Goal: Contribute content: Contribute content

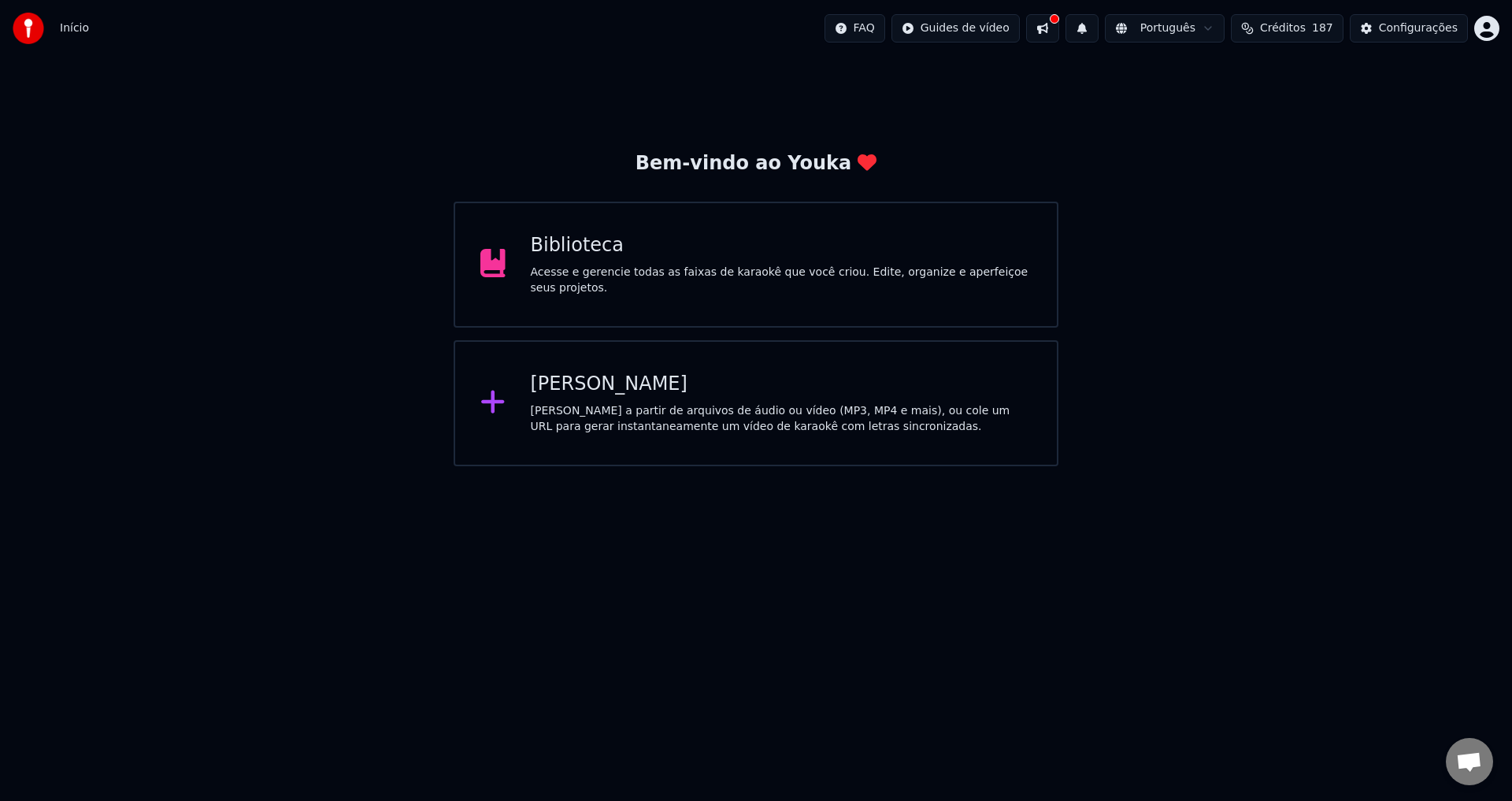
click at [768, 278] on div "Acesse e gerencie todas as faixas de karaokê que você criou. Edite, organize e …" at bounding box center [782, 280] width 502 height 32
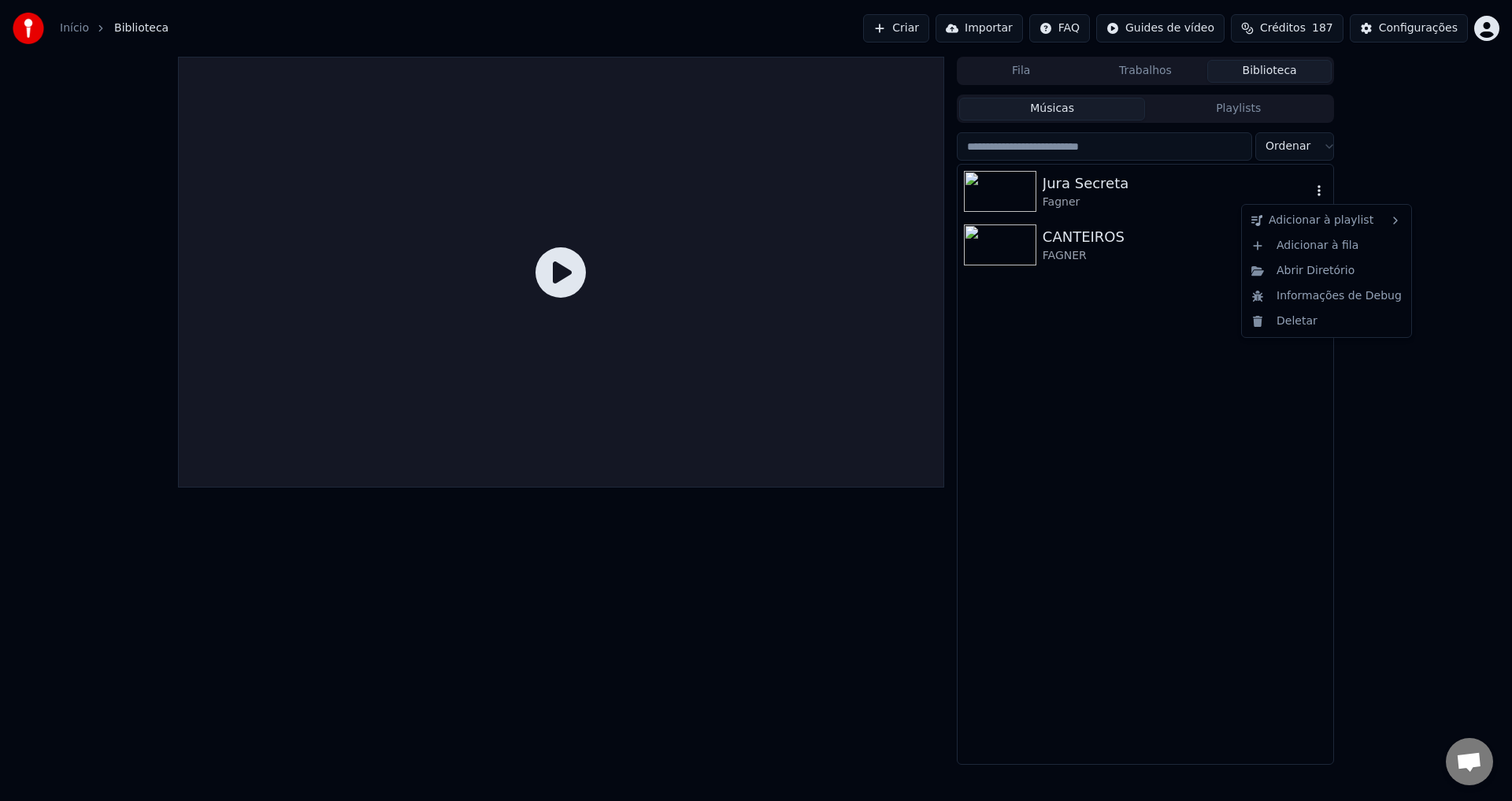
click at [1321, 194] on icon "button" at bounding box center [1318, 190] width 16 height 12
click at [1297, 278] on div "Abrir Diretório" at bounding box center [1326, 271] width 163 height 25
click at [1183, 198] on div "Fagner" at bounding box center [1176, 202] width 268 height 16
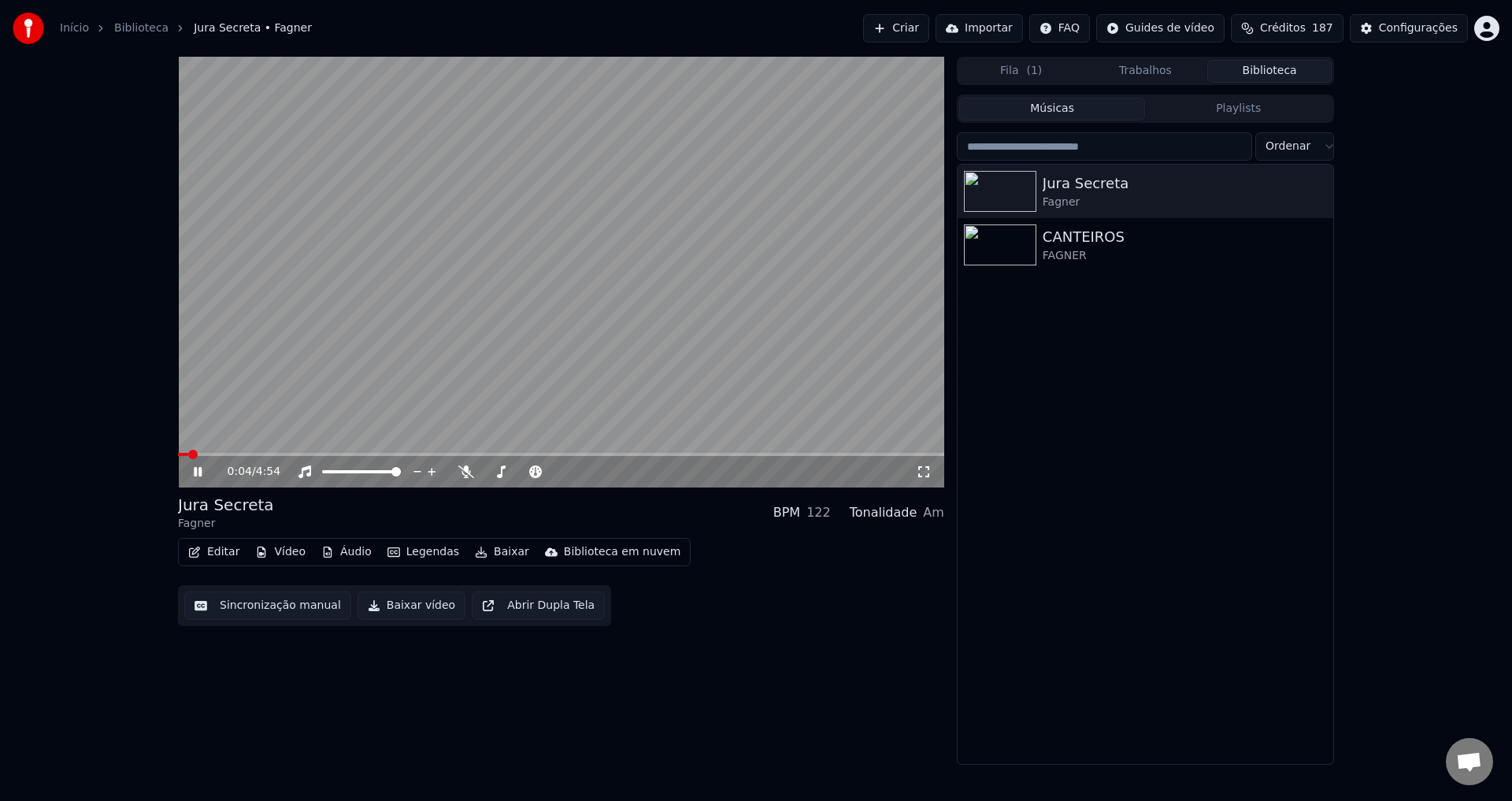
click at [490, 552] on button "Baixar" at bounding box center [502, 552] width 67 height 22
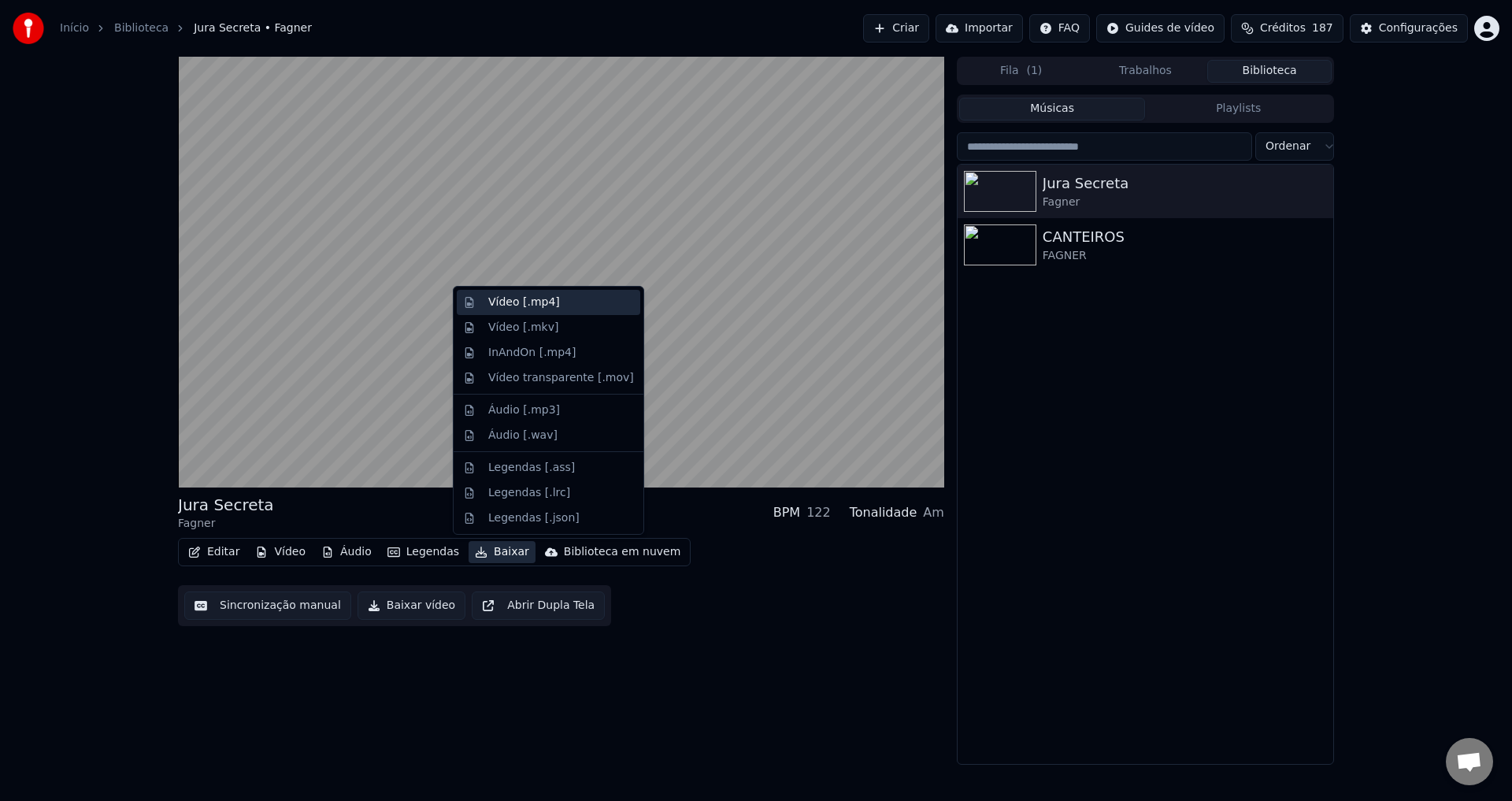
click at [534, 300] on div "Vídeo [.mp4]" at bounding box center [524, 302] width 71 height 16
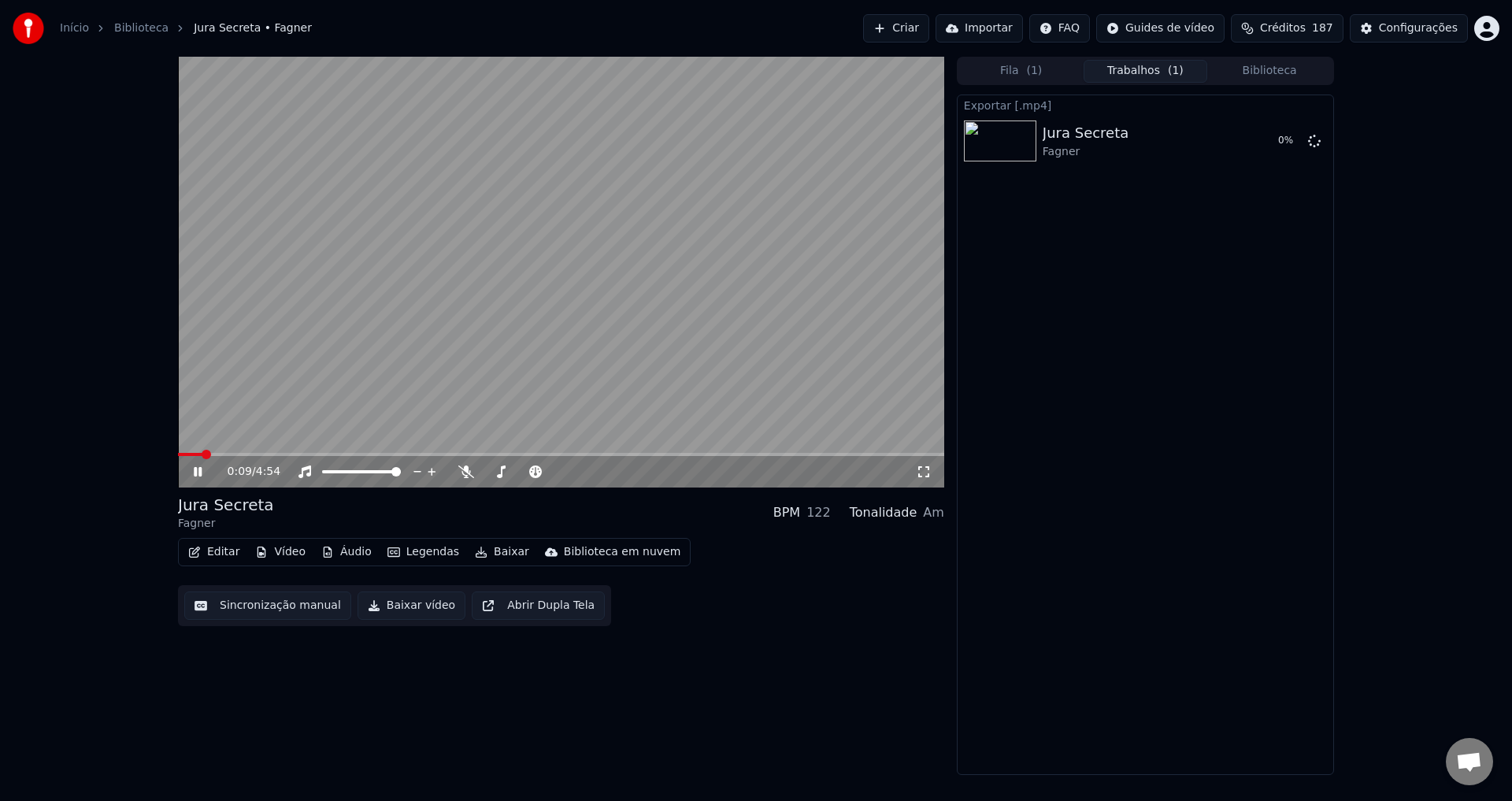
click at [485, 359] on video at bounding box center [561, 272] width 766 height 430
click at [1274, 140] on button "Exibir" at bounding box center [1272, 141] width 58 height 28
click at [925, 31] on button "Criar" at bounding box center [896, 28] width 66 height 28
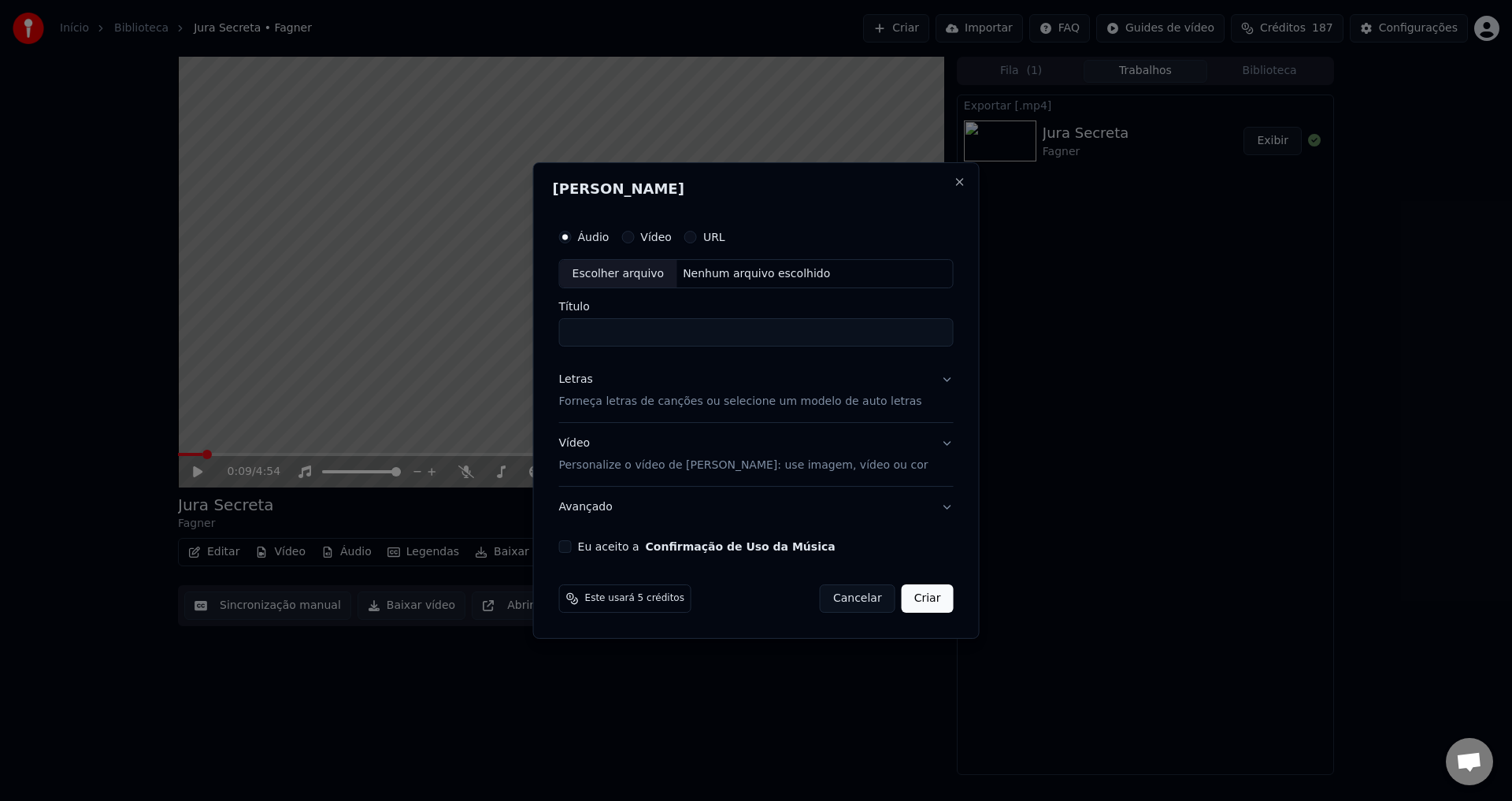
click at [727, 277] on div "Nenhum arquivo escolhido" at bounding box center [756, 273] width 160 height 16
click at [678, 337] on input "*******" at bounding box center [756, 333] width 395 height 28
type input "**********"
click at [723, 403] on p "Forneça letras de canções ou selecione um modelo de auto letras" at bounding box center [740, 402] width 363 height 16
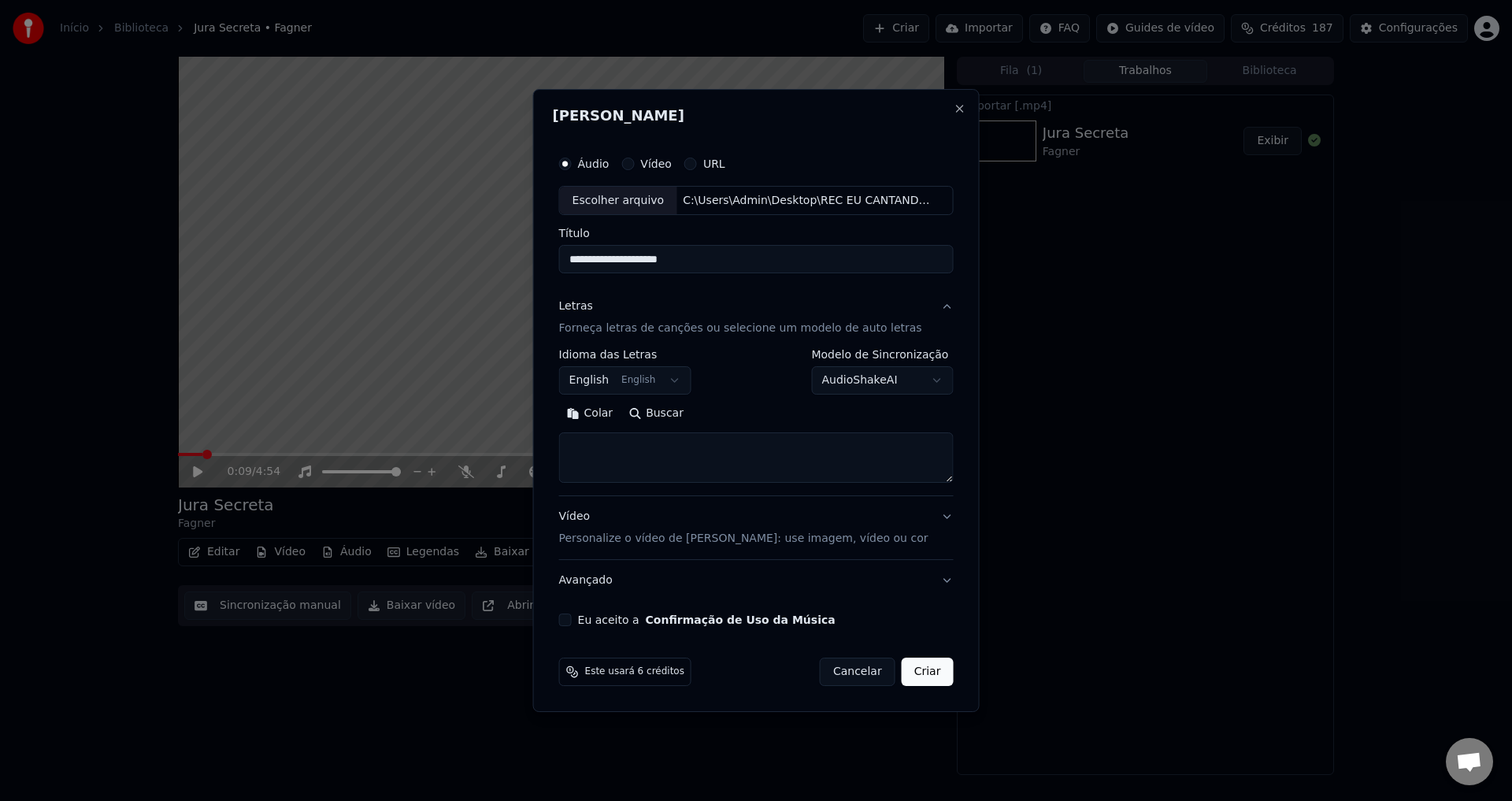
click at [667, 446] on textarea at bounding box center [756, 458] width 395 height 51
paste textarea "**********"
drag, startPoint x: 624, startPoint y: 464, endPoint x: 564, endPoint y: 440, distance: 64.6
click at [564, 440] on div "**********" at bounding box center [756, 387] width 407 height 491
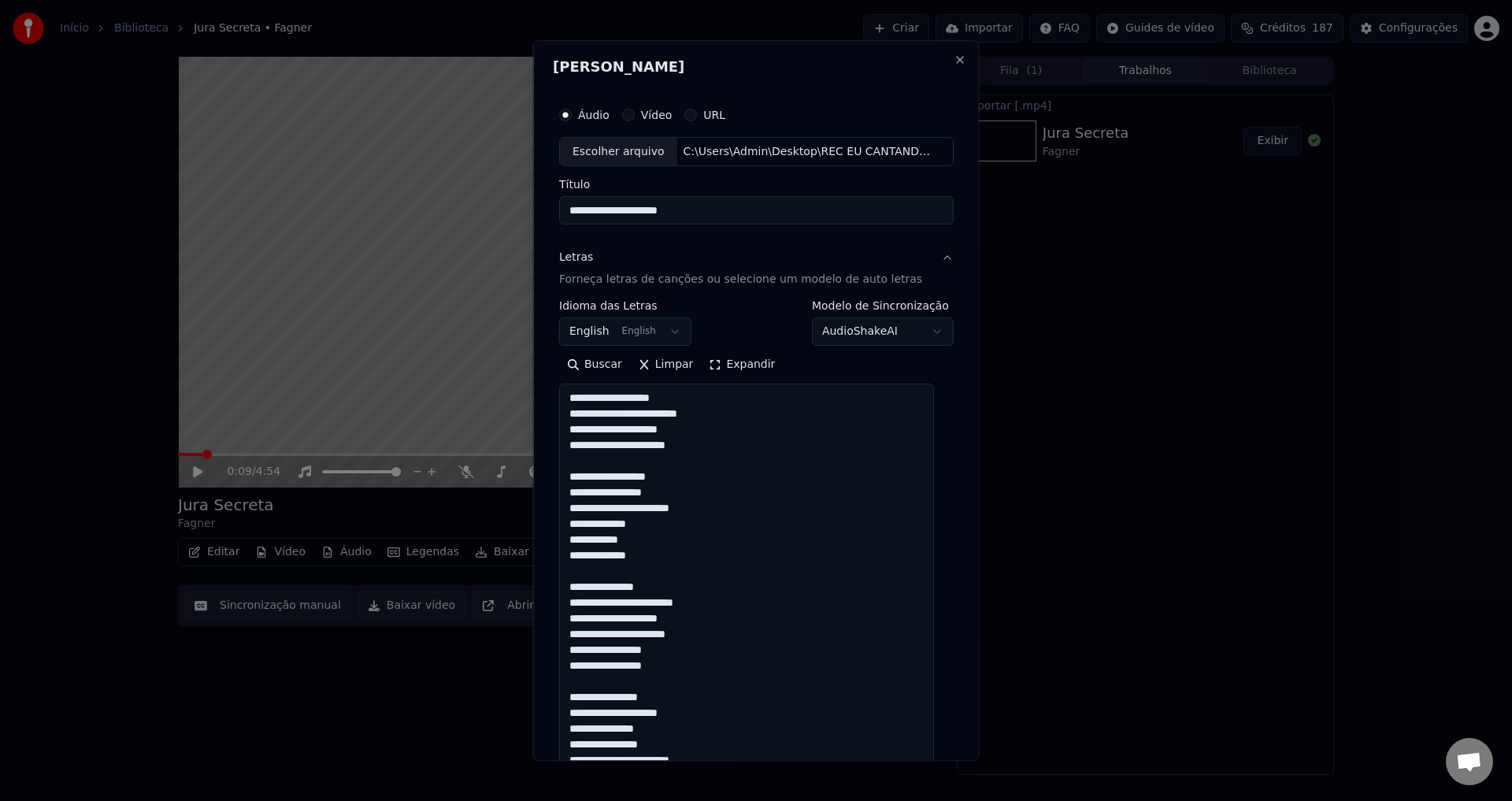
drag, startPoint x: 940, startPoint y: 480, endPoint x: 996, endPoint y: 789, distance: 314.0
click at [996, 789] on body "**********" at bounding box center [756, 400] width 1512 height 801
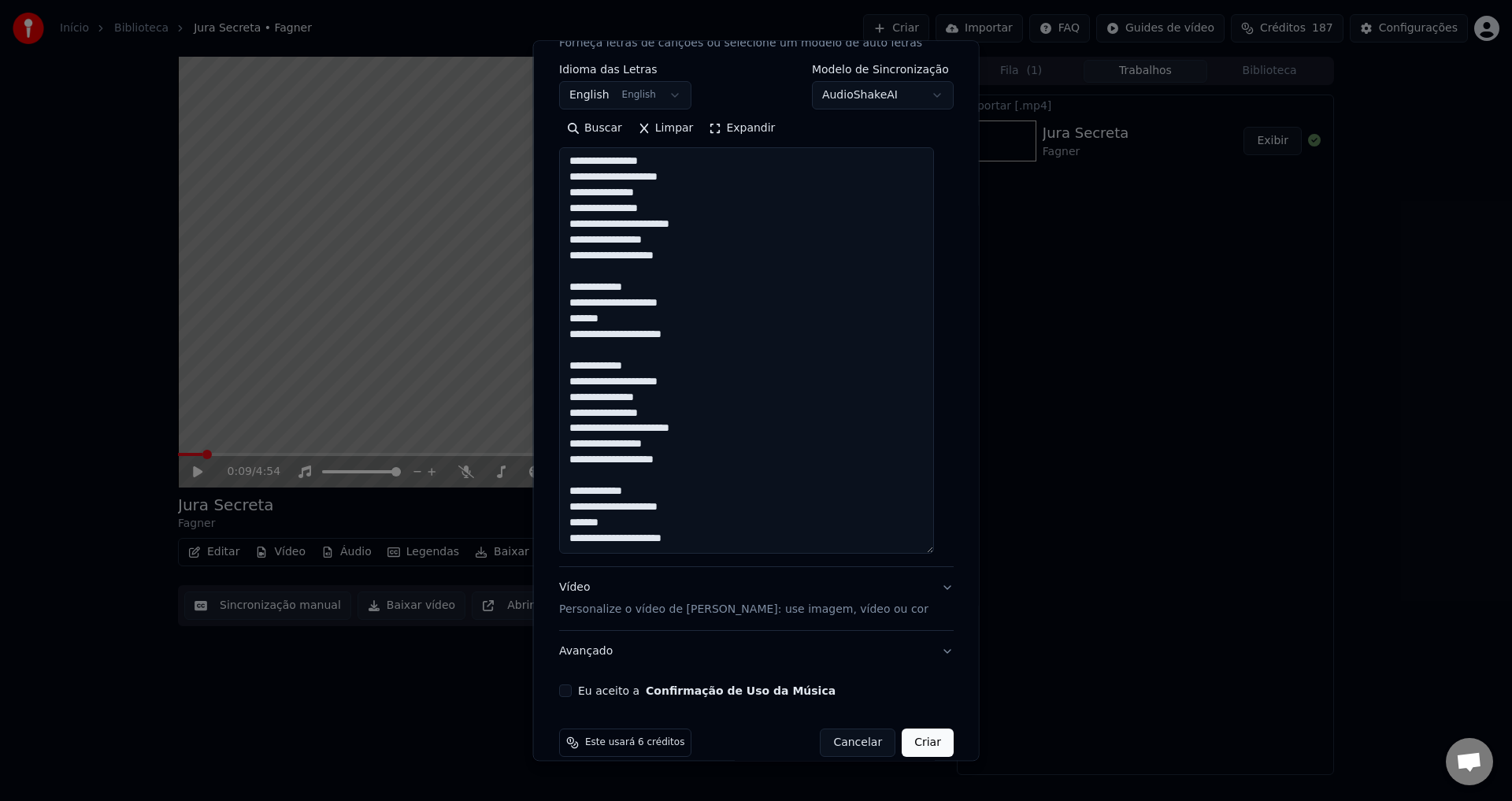
scroll to position [158, 0]
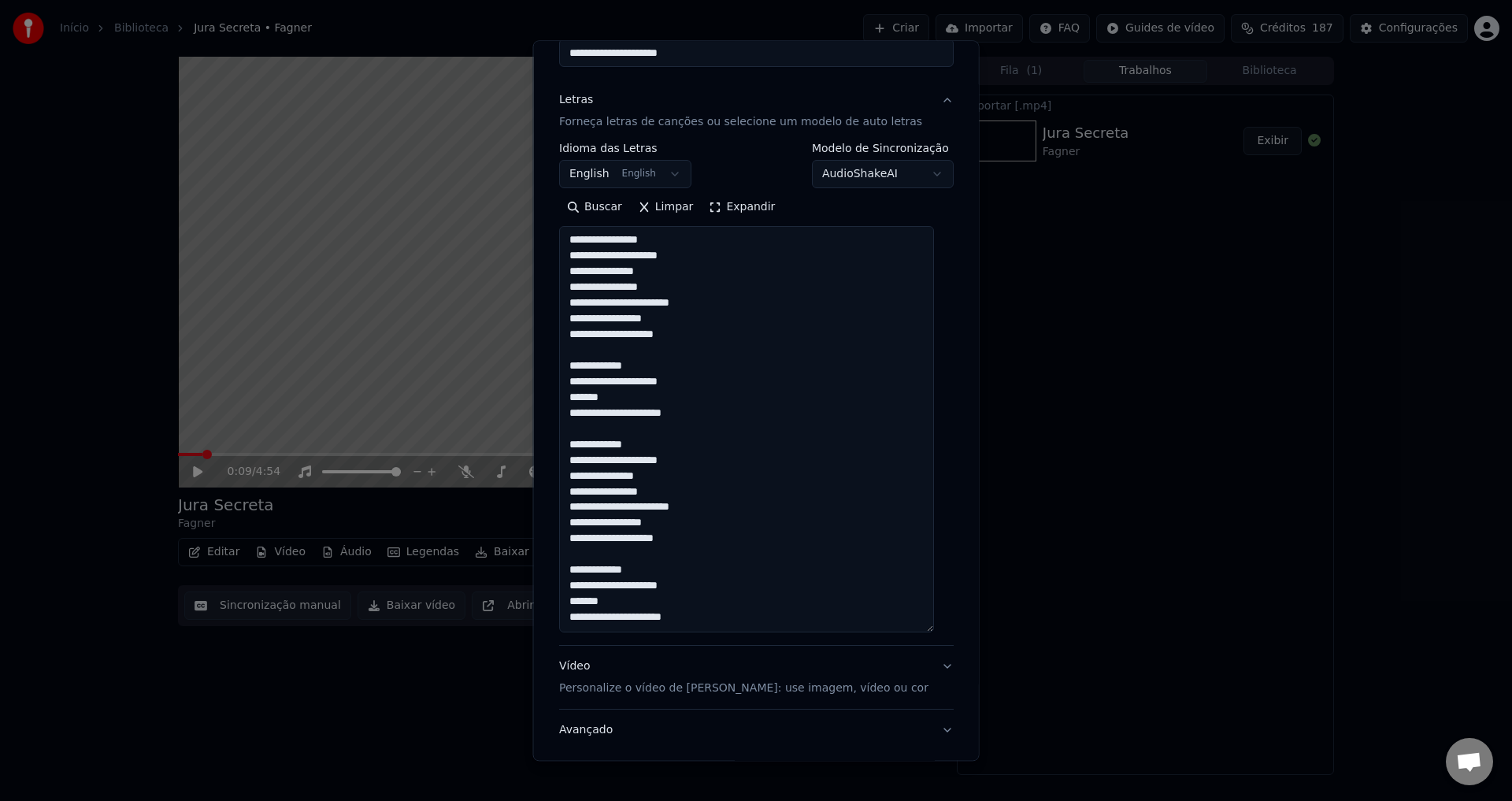
click at [573, 444] on textarea at bounding box center [746, 430] width 375 height 406
click at [599, 508] on textarea at bounding box center [746, 430] width 375 height 406
click at [710, 540] on textarea at bounding box center [746, 430] width 375 height 406
click at [600, 301] on textarea at bounding box center [746, 430] width 375 height 406
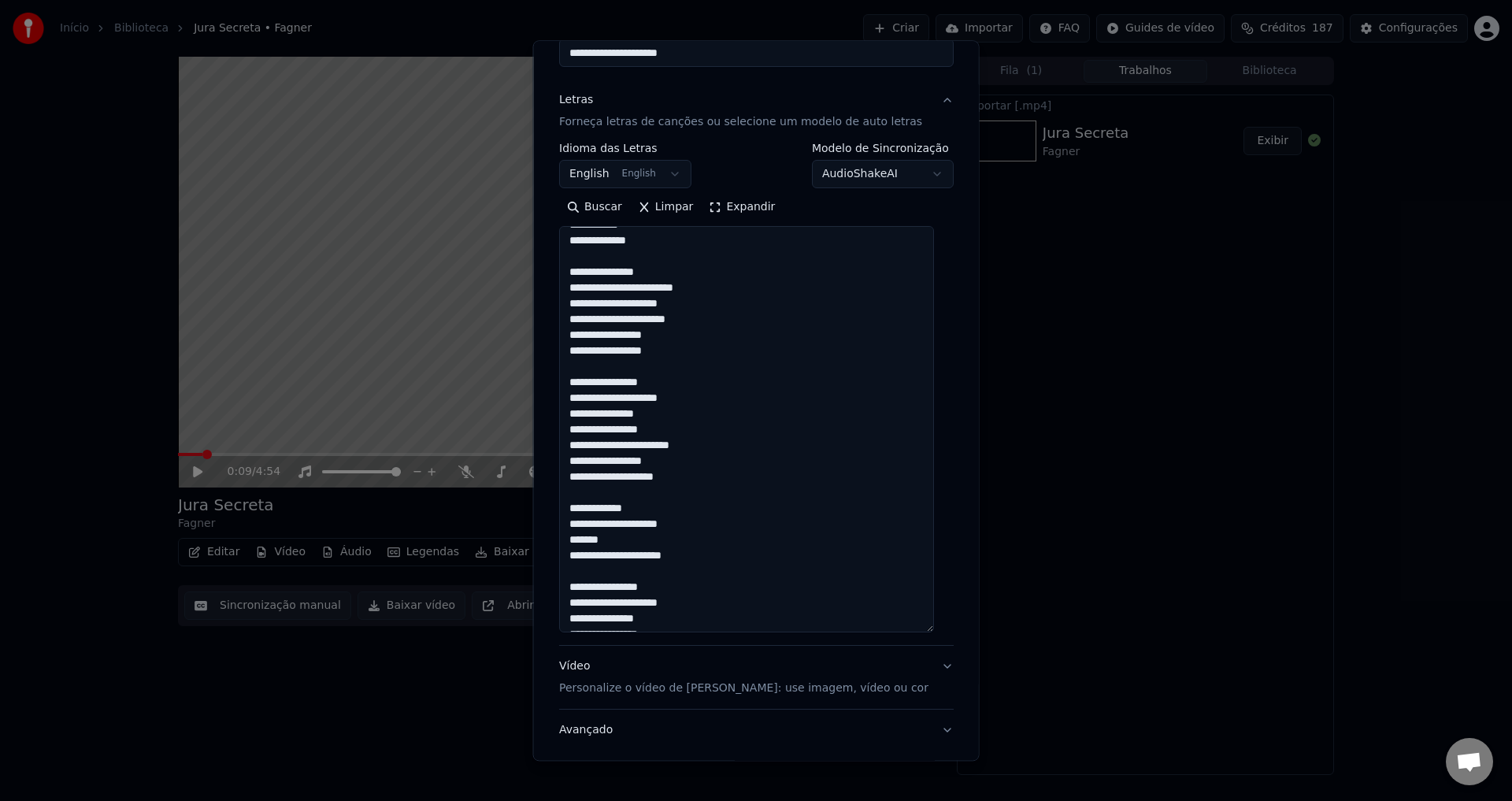
click at [595, 413] on textarea at bounding box center [746, 430] width 375 height 406
click at [858, 412] on textarea at bounding box center [746, 430] width 375 height 406
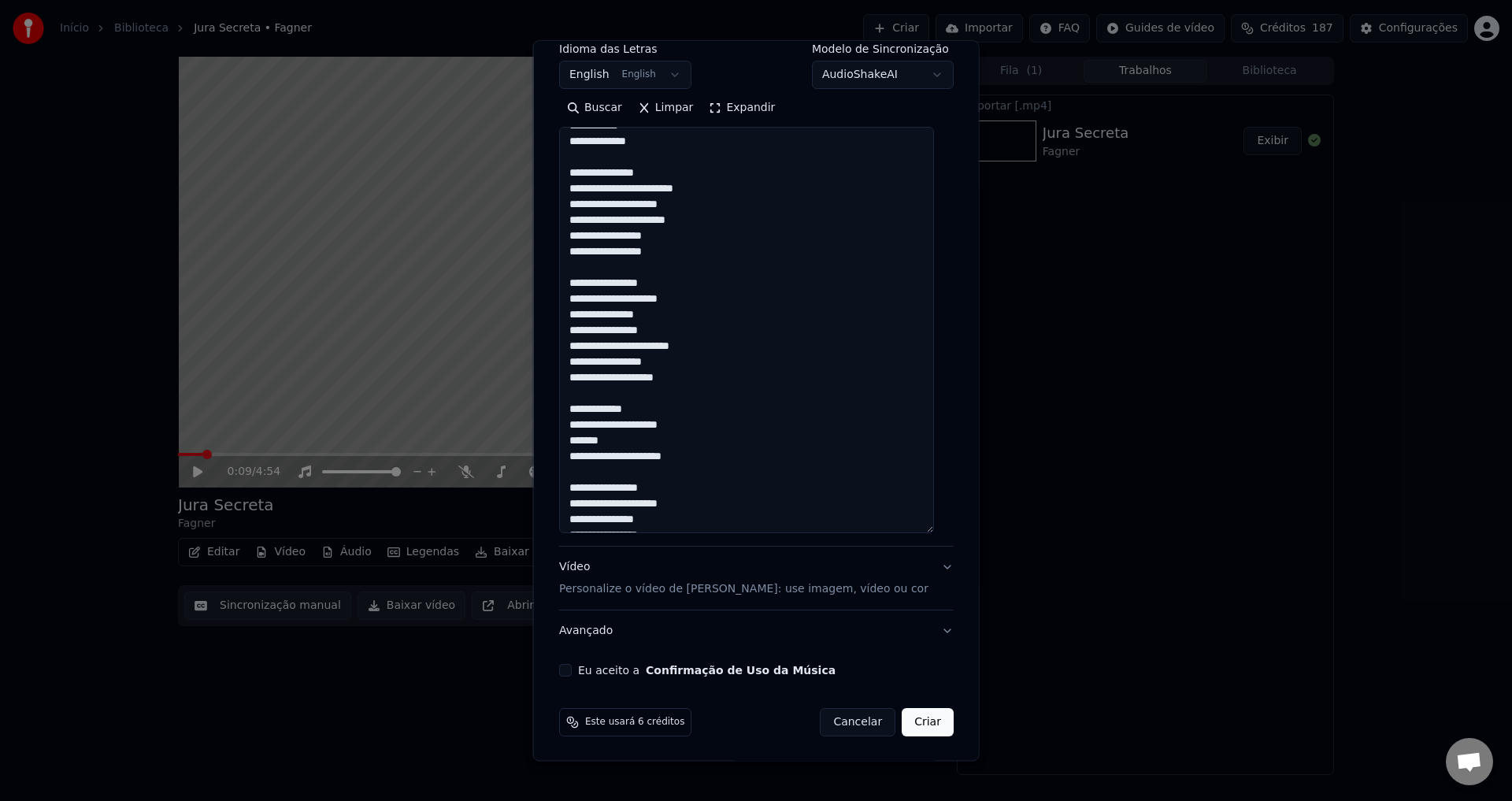
scroll to position [258, 0]
type textarea "**********"
click at [907, 721] on button "Criar" at bounding box center [927, 721] width 52 height 28
select select "**"
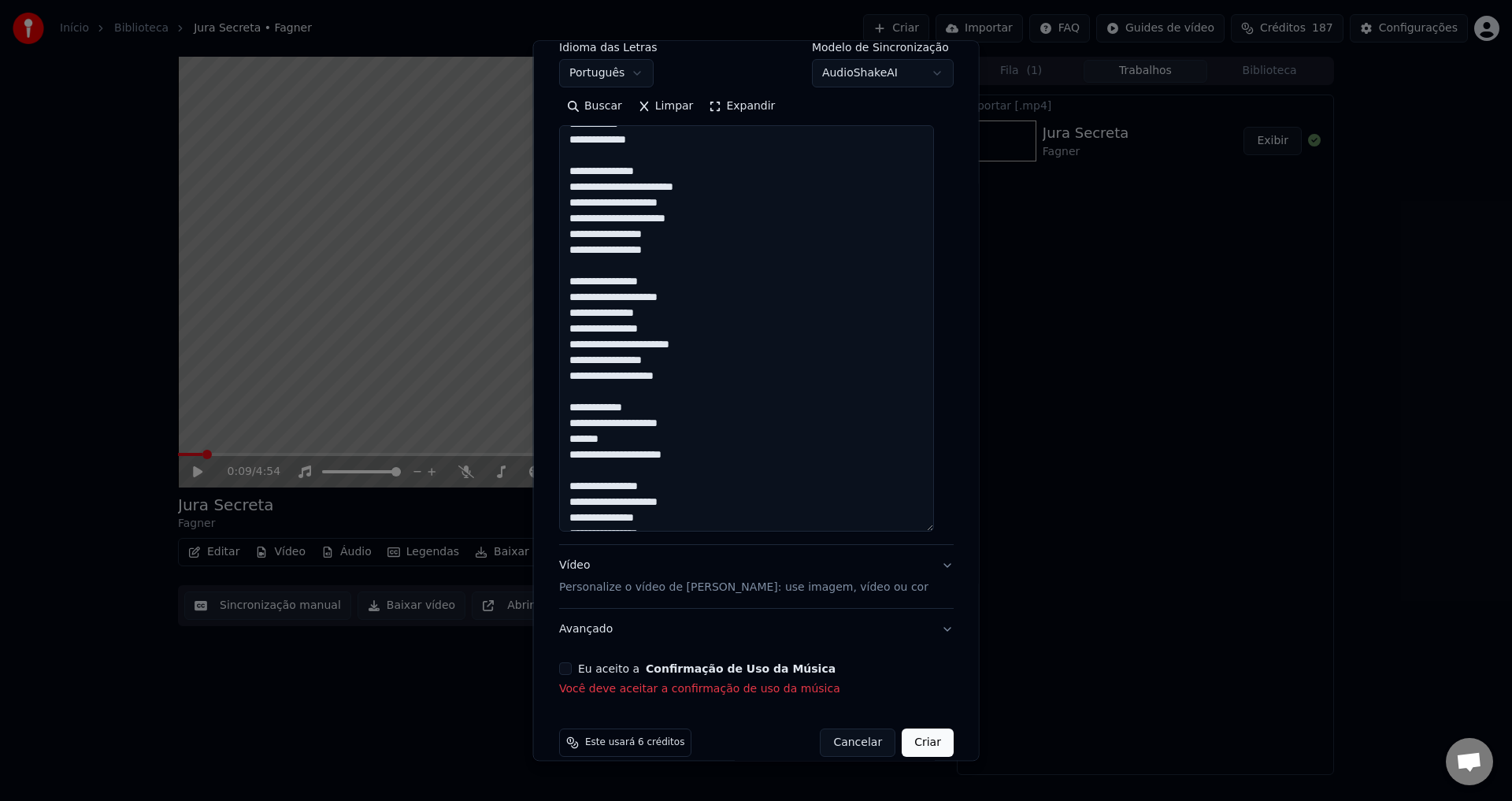
click at [572, 670] on button "Eu aceito a Confirmação de Uso da Música" at bounding box center [565, 669] width 12 height 12
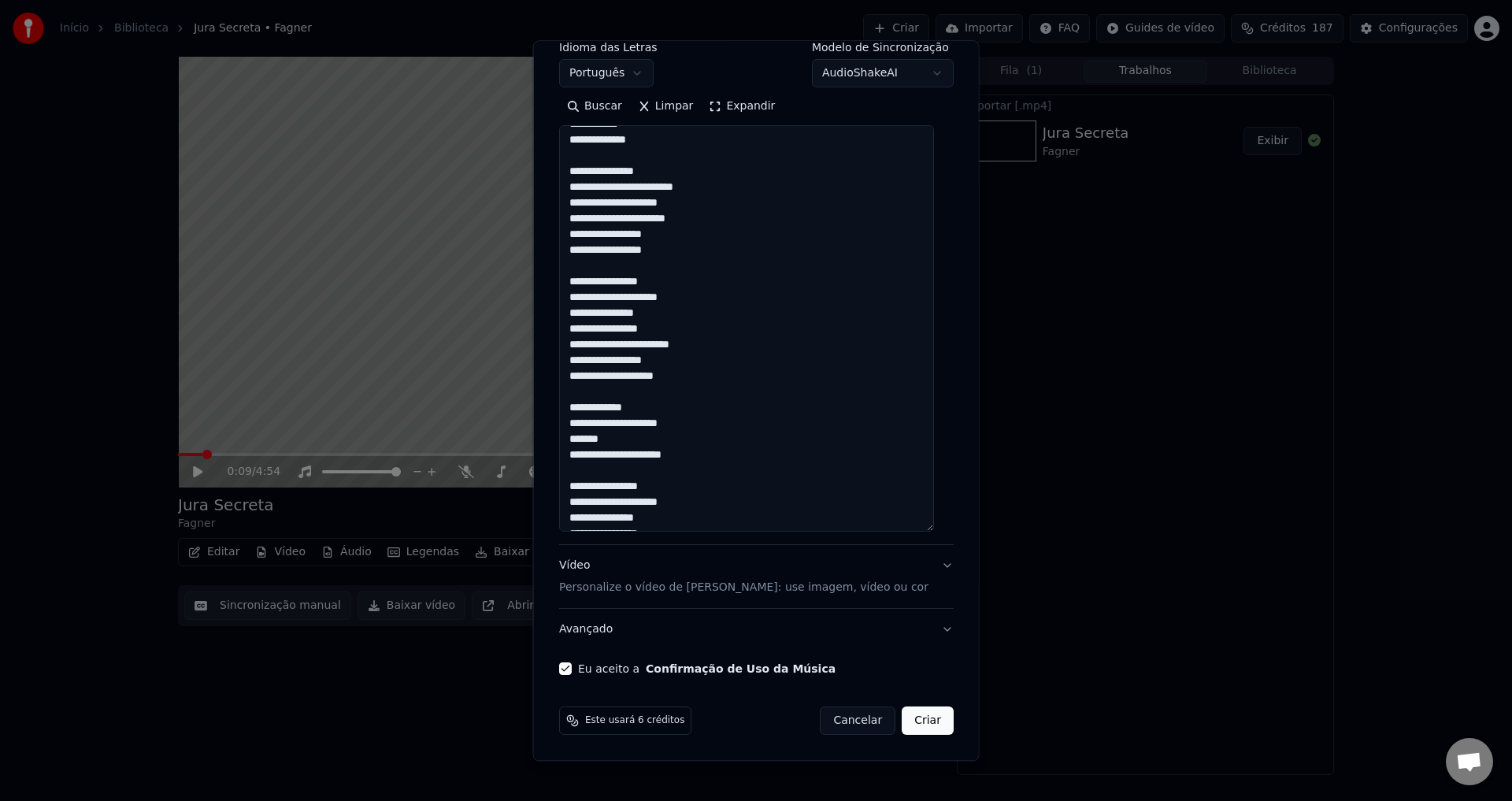
click at [753, 593] on p "Personalize o vídeo de [PERSON_NAME]: use imagem, vídeo ou cor" at bounding box center [744, 587] width 369 height 16
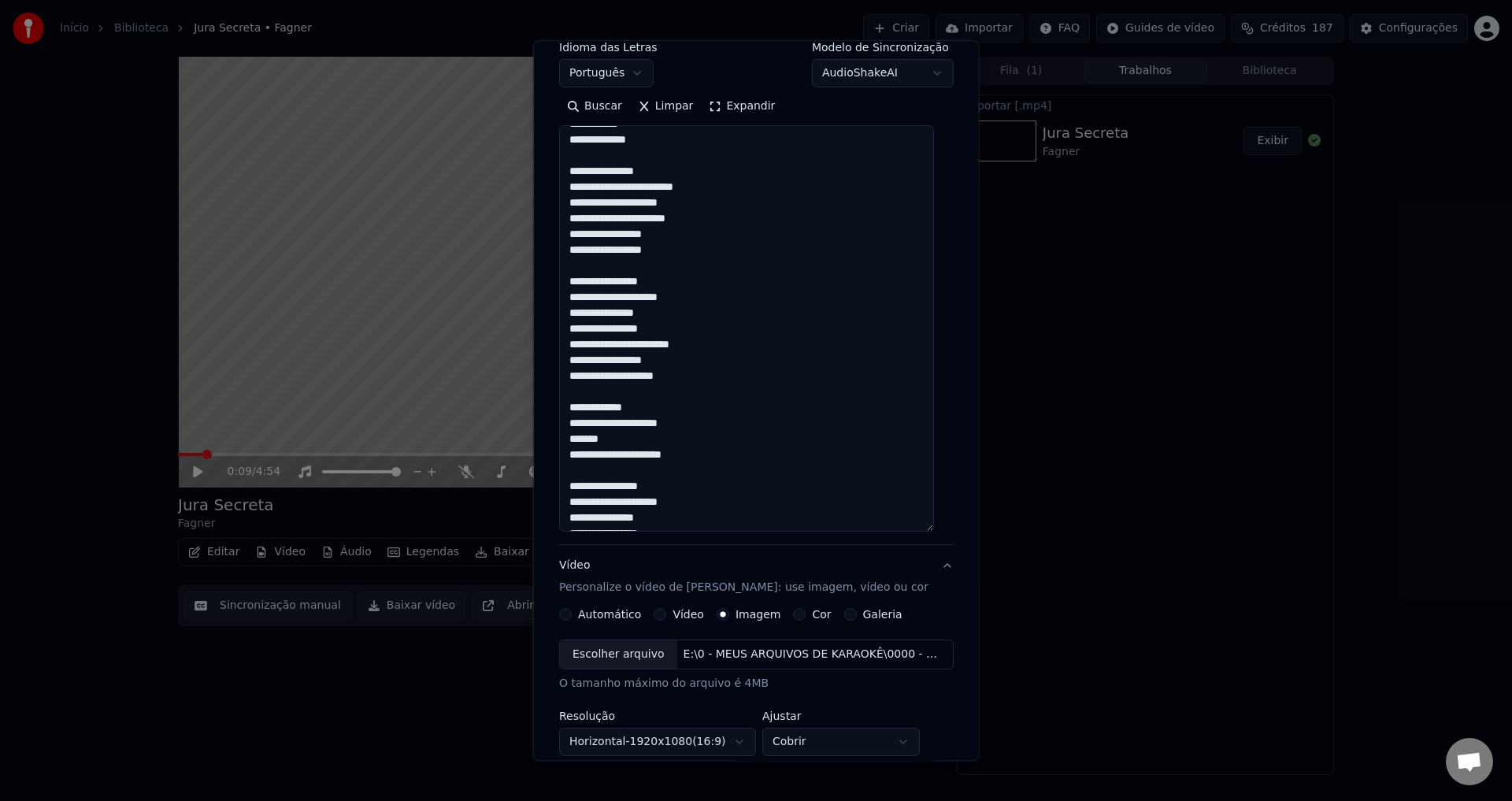
scroll to position [67, 0]
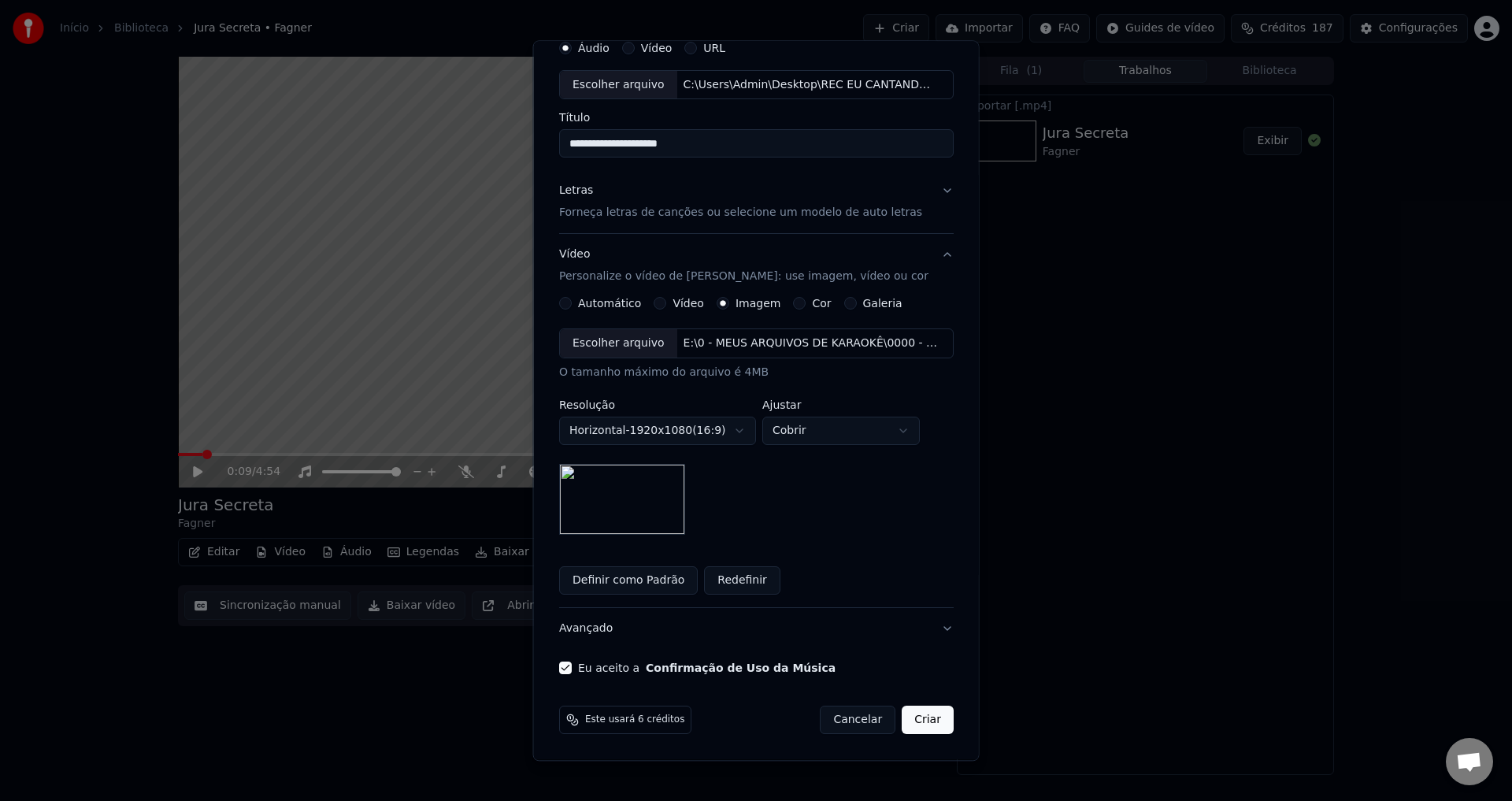
click at [910, 719] on button "Criar" at bounding box center [927, 720] width 52 height 28
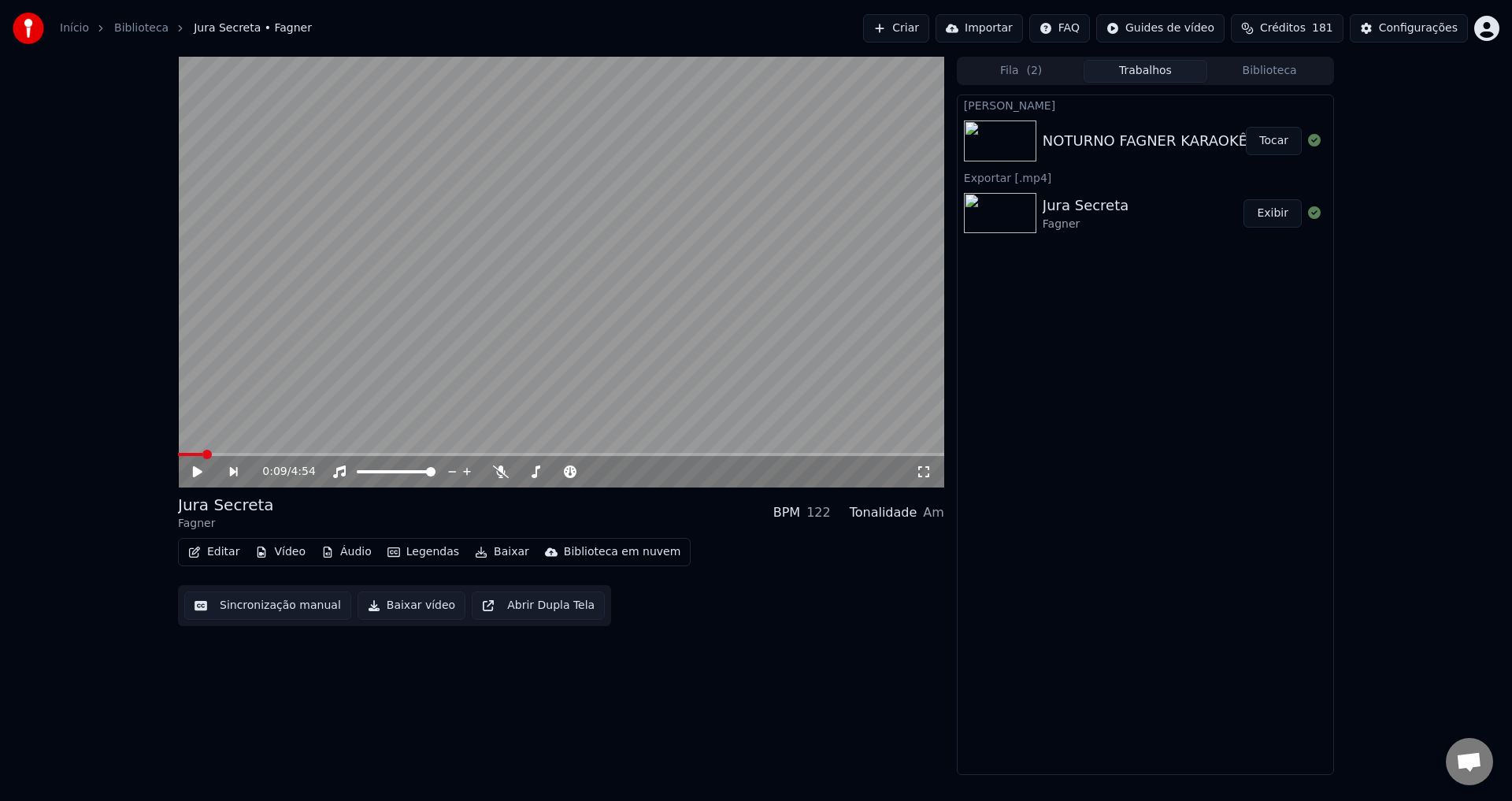
click at [1278, 145] on button "Tocar" at bounding box center [1273, 141] width 56 height 28
click at [629, 299] on video at bounding box center [561, 272] width 766 height 430
click at [488, 552] on button "Baixar" at bounding box center [502, 552] width 67 height 22
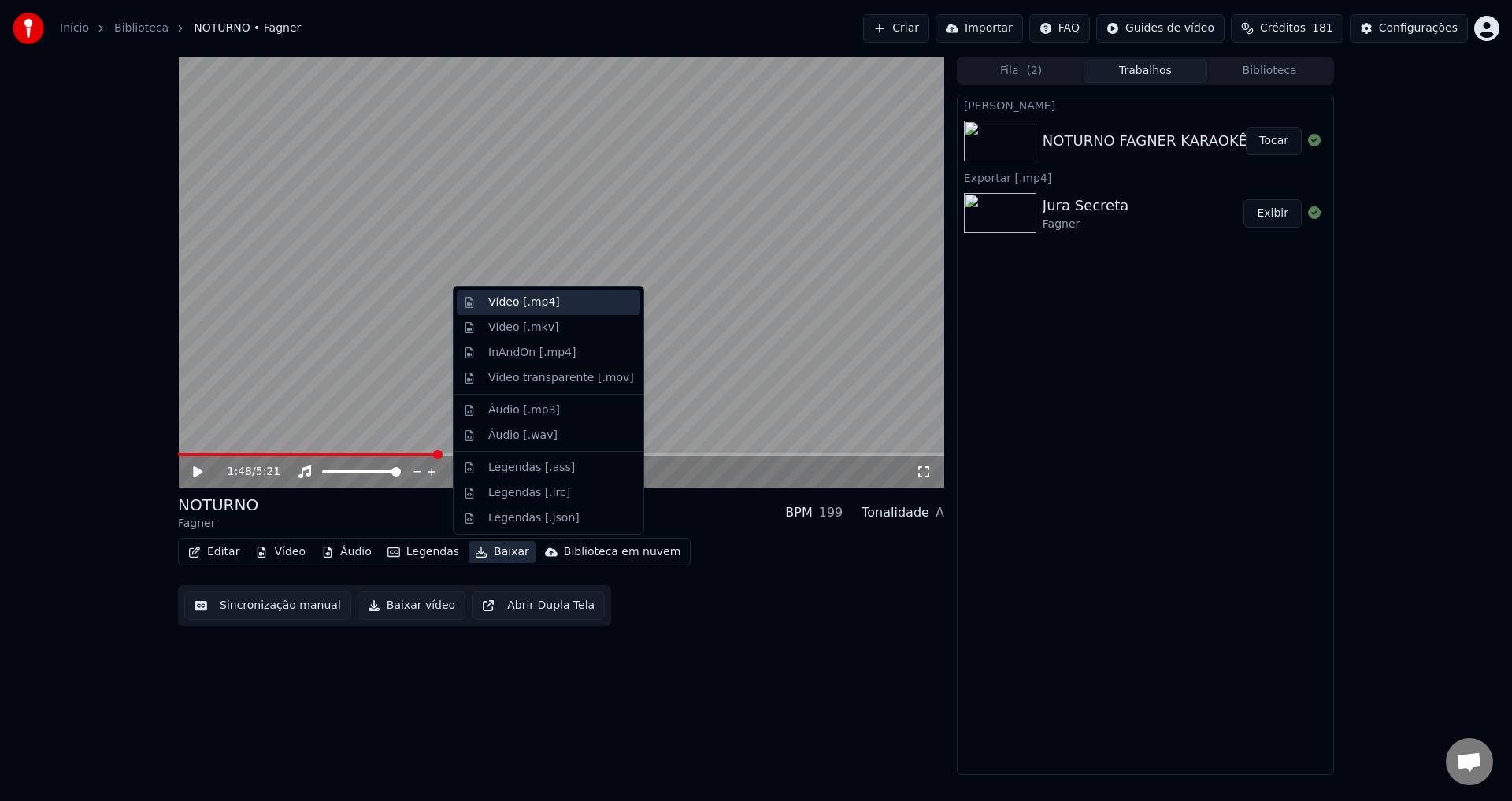
click at [512, 308] on div "Vídeo [.mp4]" at bounding box center [524, 302] width 71 height 16
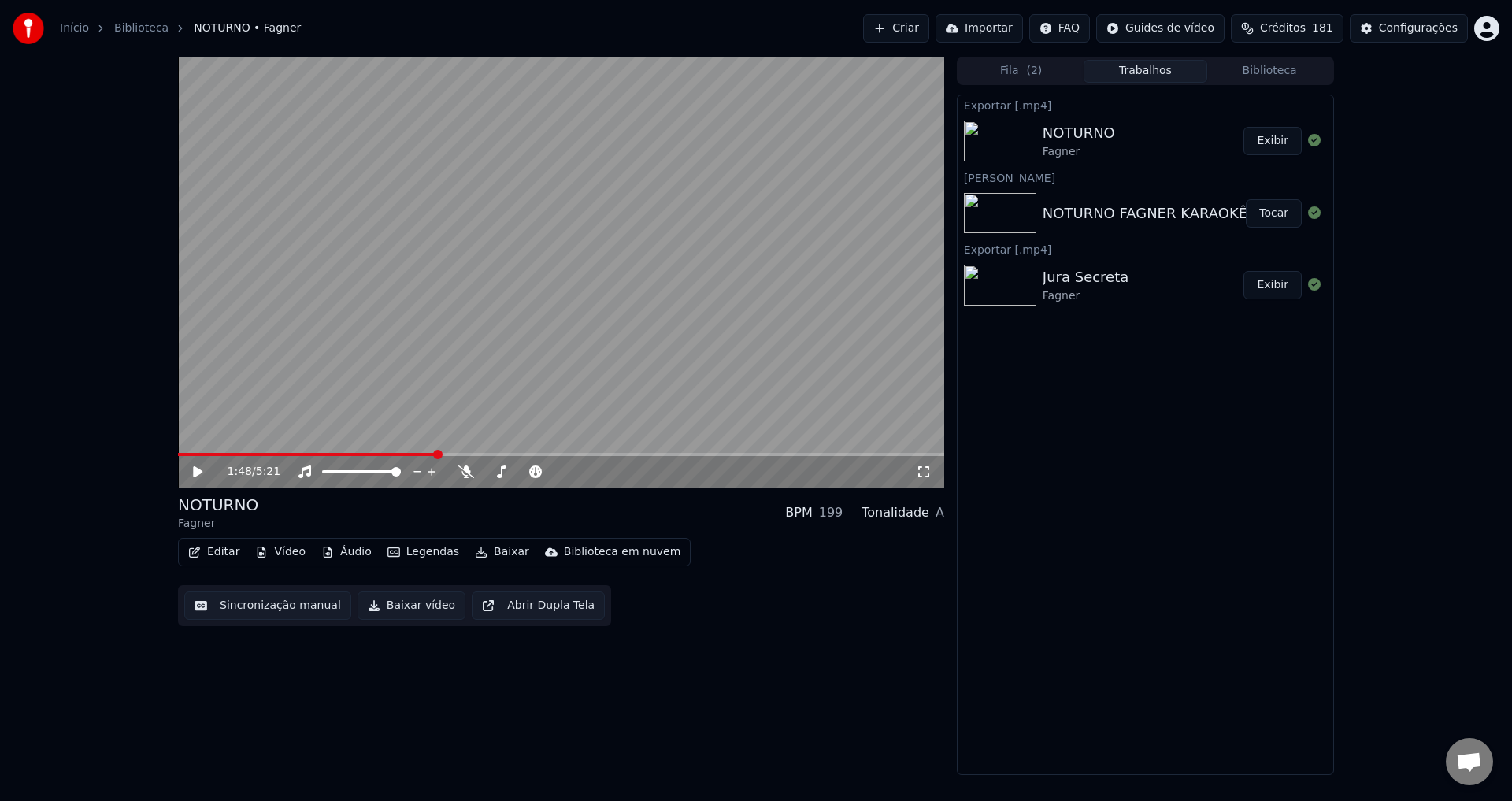
click at [1094, 219] on div "NOTURNO FAGNER KARAOKÊ" at bounding box center [1145, 214] width 204 height 22
click at [998, 221] on img at bounding box center [999, 213] width 72 height 41
click at [986, 212] on img at bounding box center [999, 213] width 72 height 41
click at [1272, 214] on button "Tocar" at bounding box center [1273, 214] width 56 height 28
click at [533, 283] on video at bounding box center [561, 272] width 766 height 430
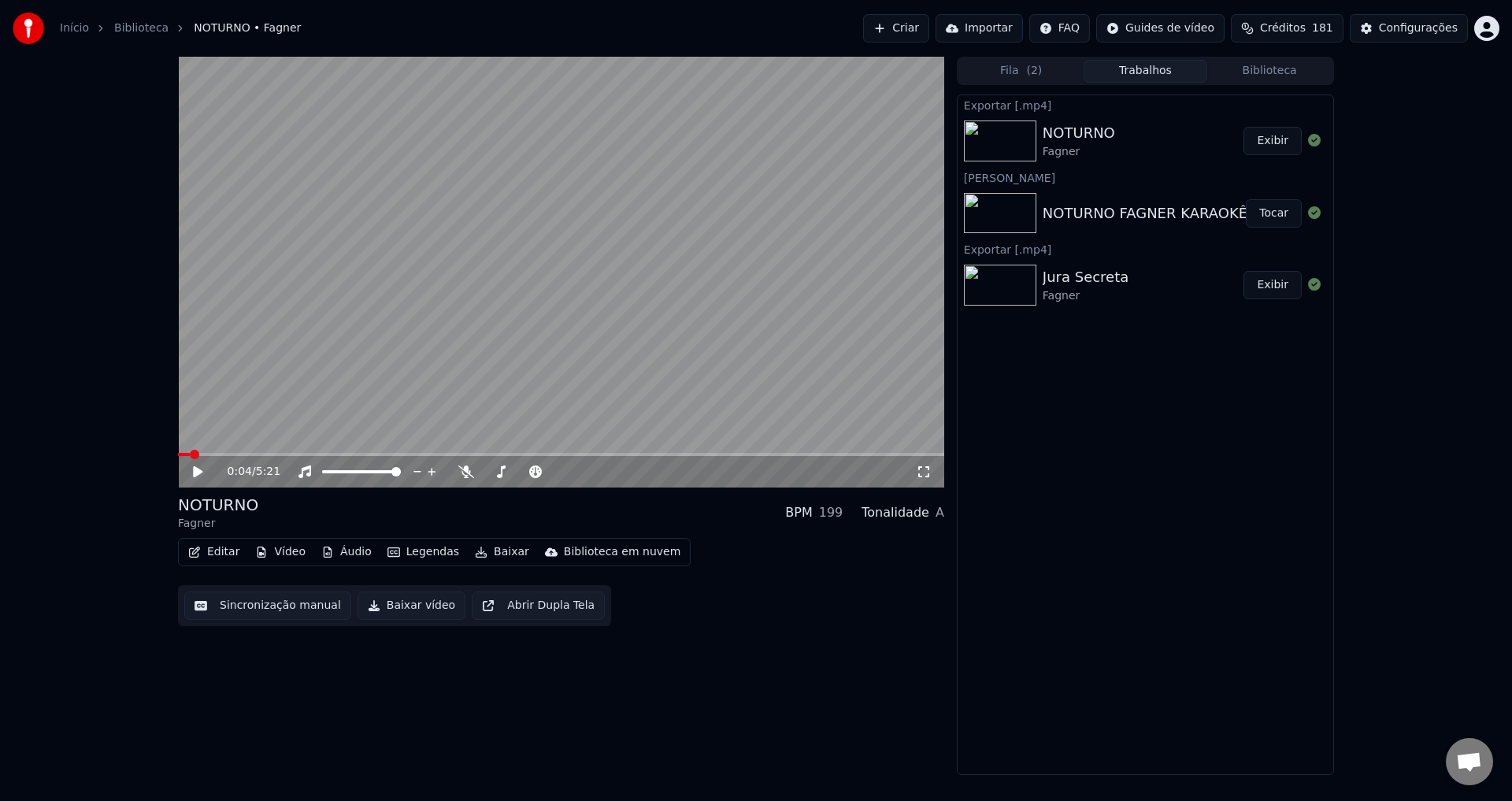
click at [534, 283] on video at bounding box center [561, 272] width 766 height 430
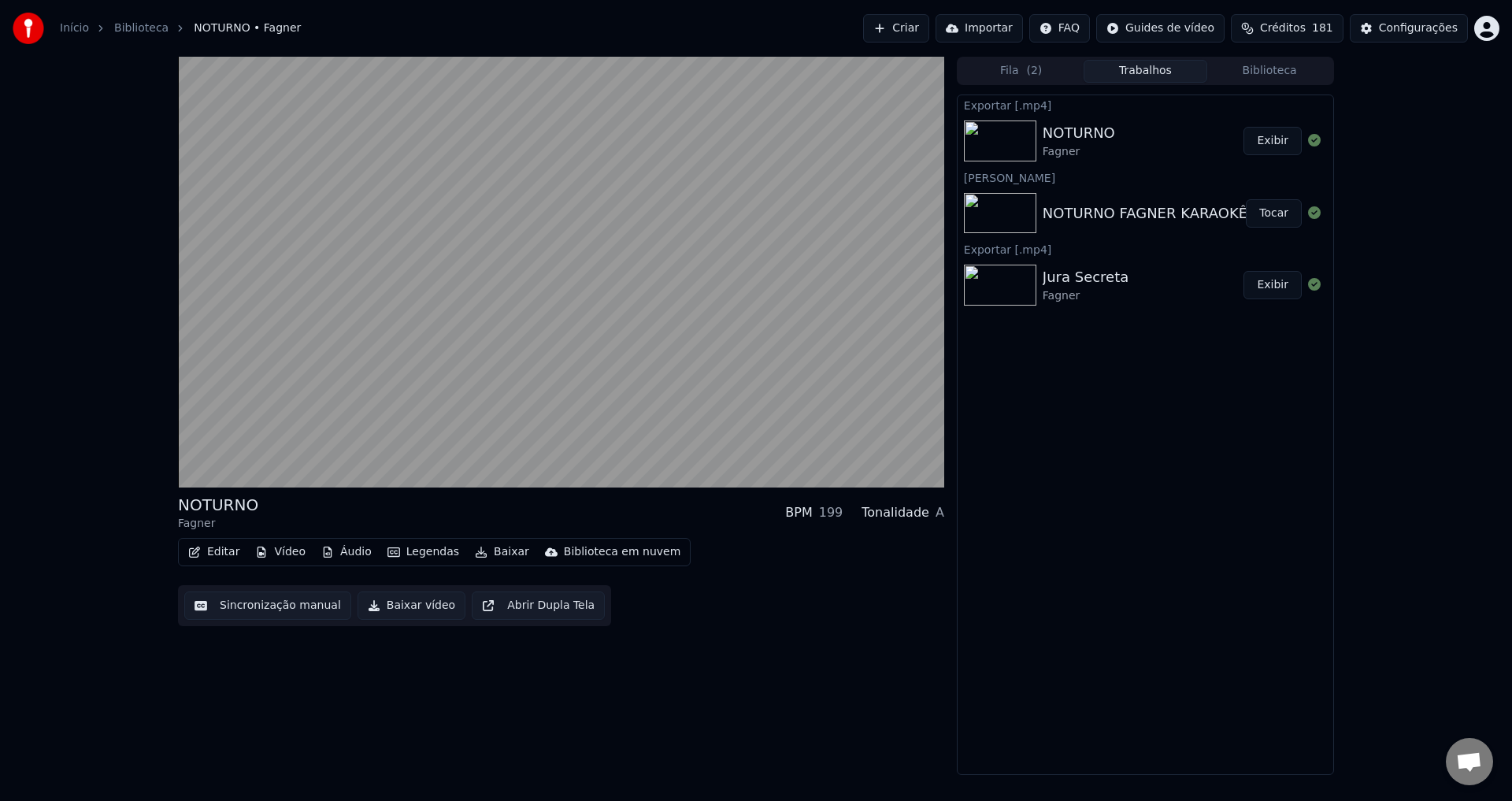
click at [536, 302] on video at bounding box center [561, 272] width 766 height 430
